Goal: Task Accomplishment & Management: Use online tool/utility

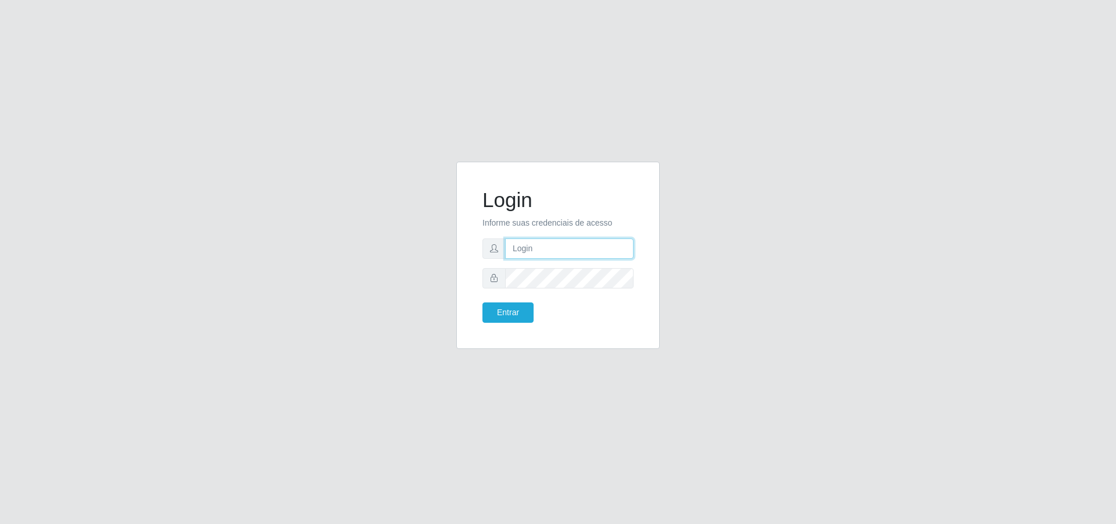
click at [537, 252] on input "text" at bounding box center [569, 248] width 128 height 20
type input "[EMAIL_ADDRESS][DOMAIN_NAME]"
click at [492, 278] on icon at bounding box center [494, 278] width 8 height 8
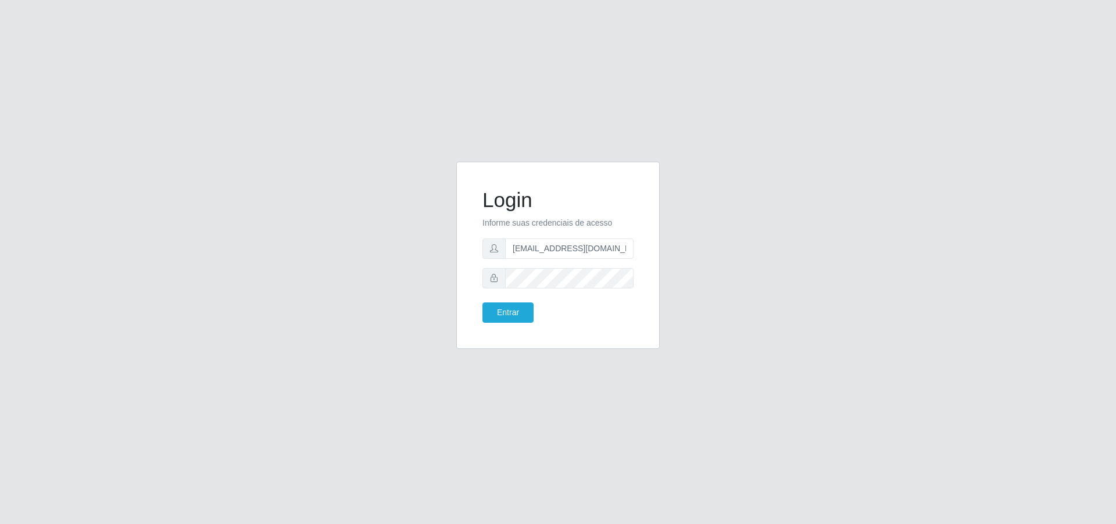
click at [492, 278] on icon at bounding box center [494, 278] width 8 height 8
click at [483, 302] on button "Entrar" at bounding box center [508, 312] width 51 height 20
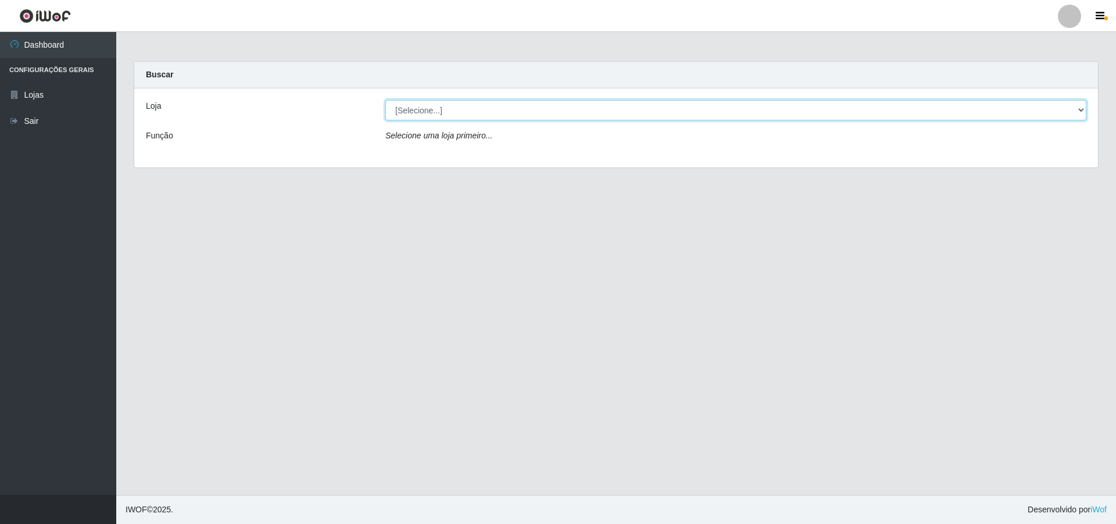
click at [1077, 103] on select "[Selecione...] Extrabom - Loja 01 Centro de Distribuição" at bounding box center [735, 110] width 701 height 20
select select "435"
click at [385, 100] on select "[Selecione...] Extrabom - Loja 01 Centro de Distribuição" at bounding box center [735, 110] width 701 height 20
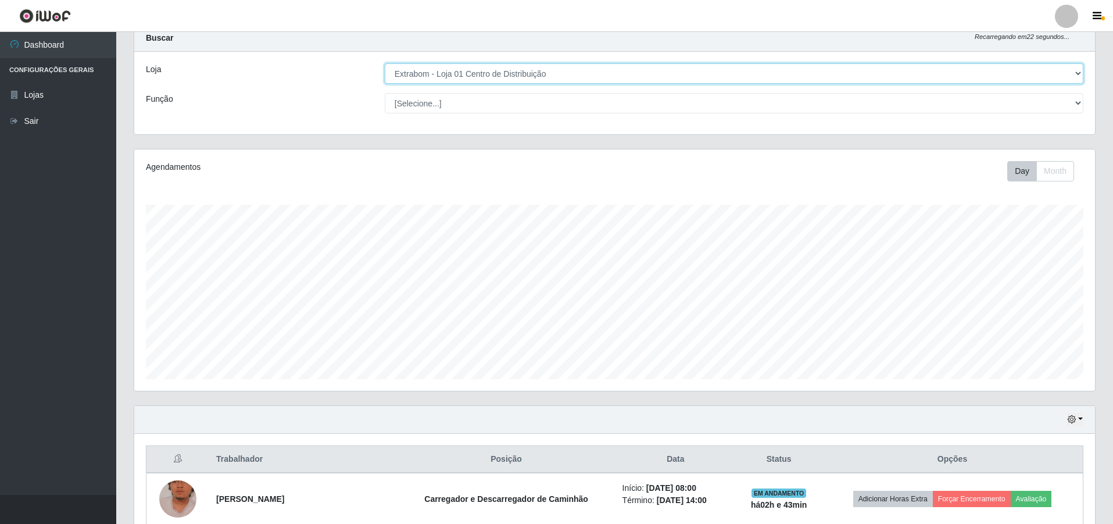
scroll to position [35, 0]
